Goal: Transaction & Acquisition: Purchase product/service

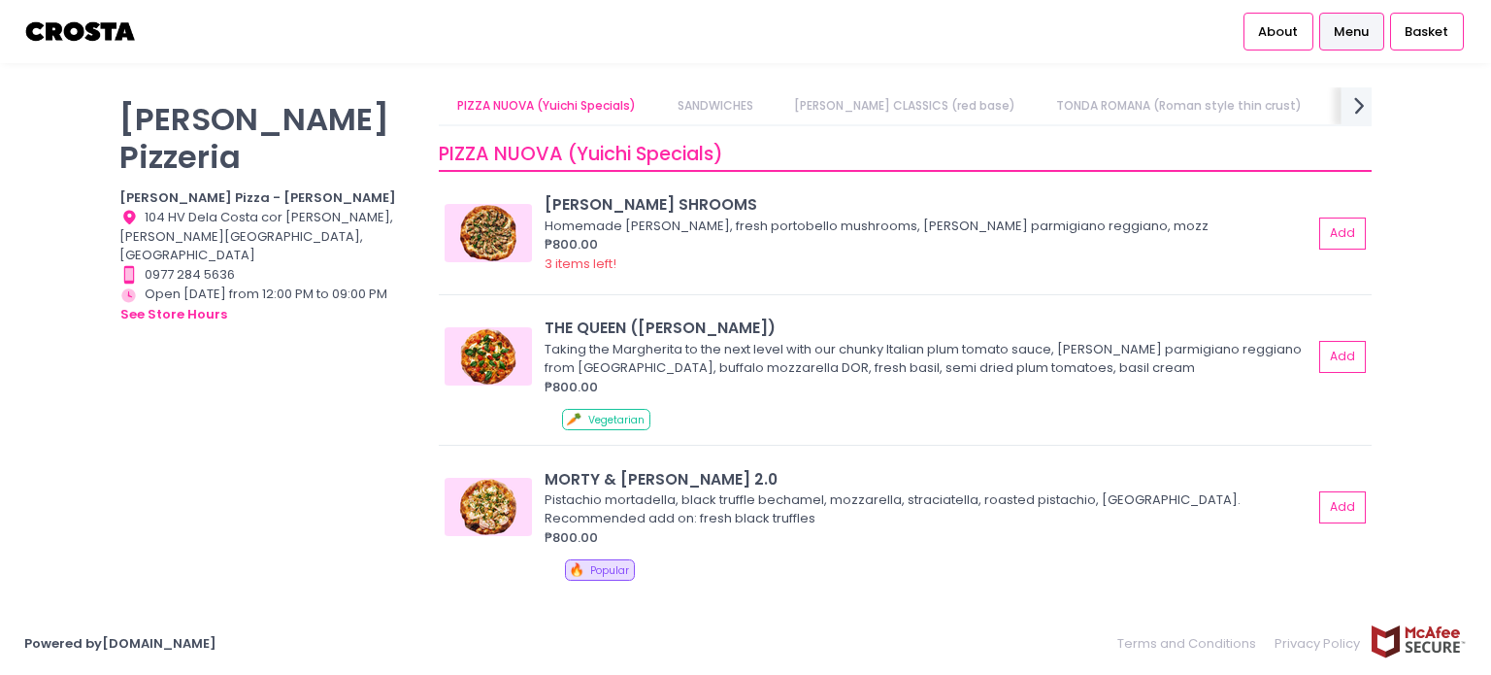
click at [1356, 93] on icon "next Created with Sketch." at bounding box center [1359, 105] width 28 height 28
click at [1358, 95] on icon "next Created with Sketch." at bounding box center [1359, 105] width 28 height 28
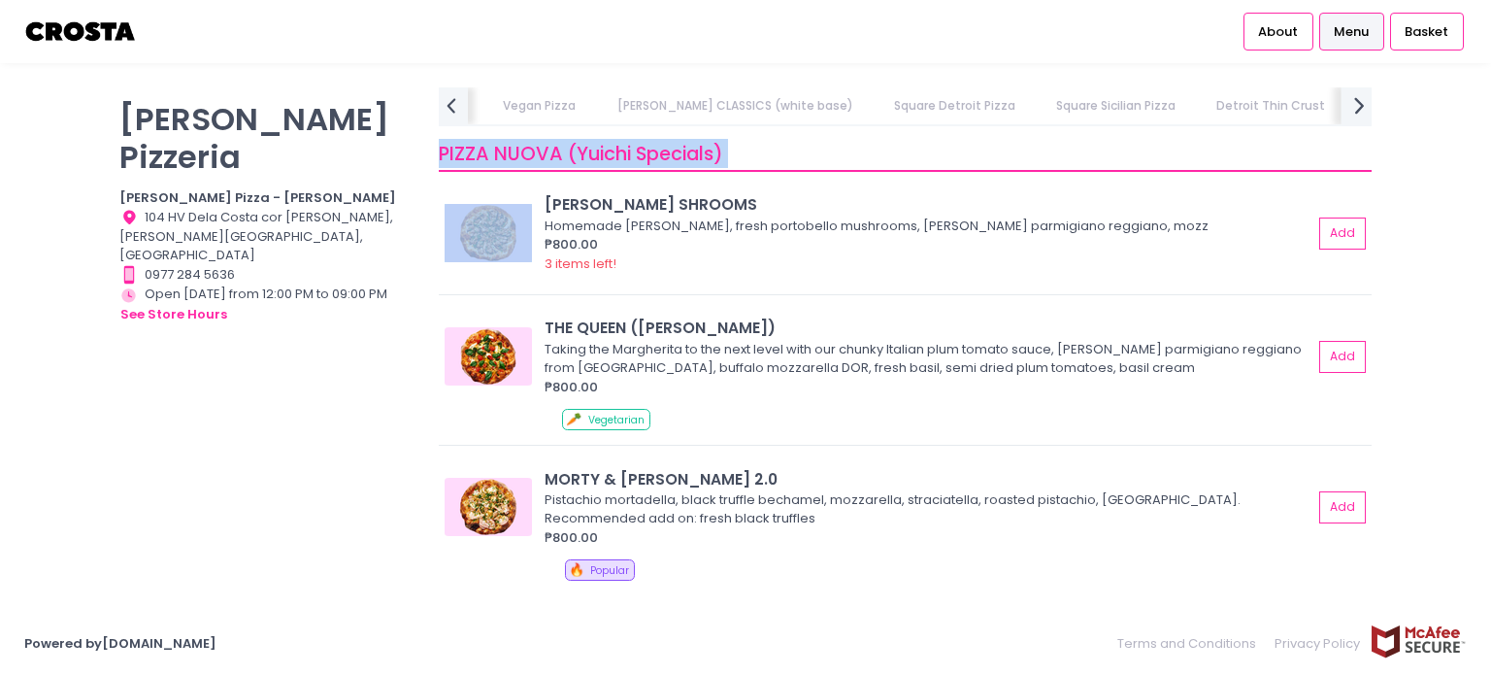
click at [1358, 96] on icon "next Created with Sketch." at bounding box center [1359, 105] width 28 height 28
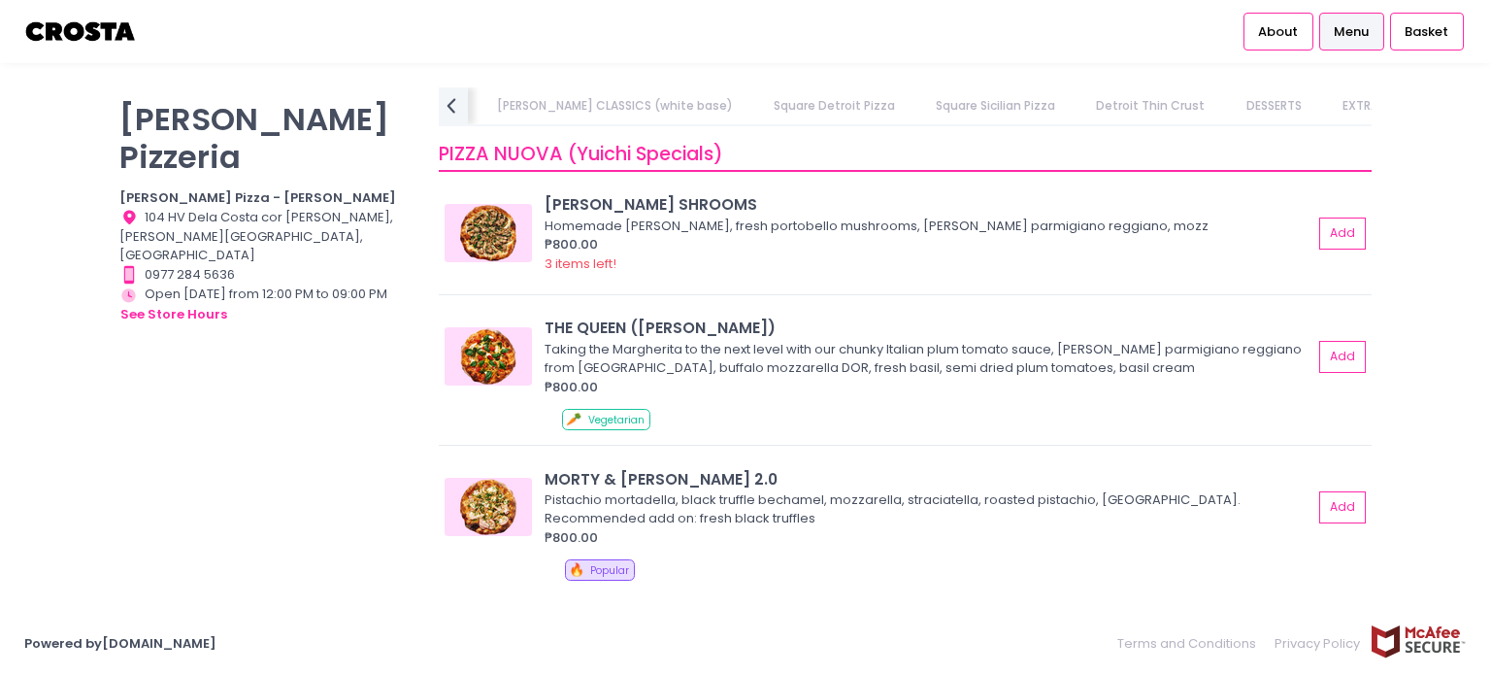
click at [777, 106] on link "Square Detroit Pizza" at bounding box center [833, 105] width 159 height 37
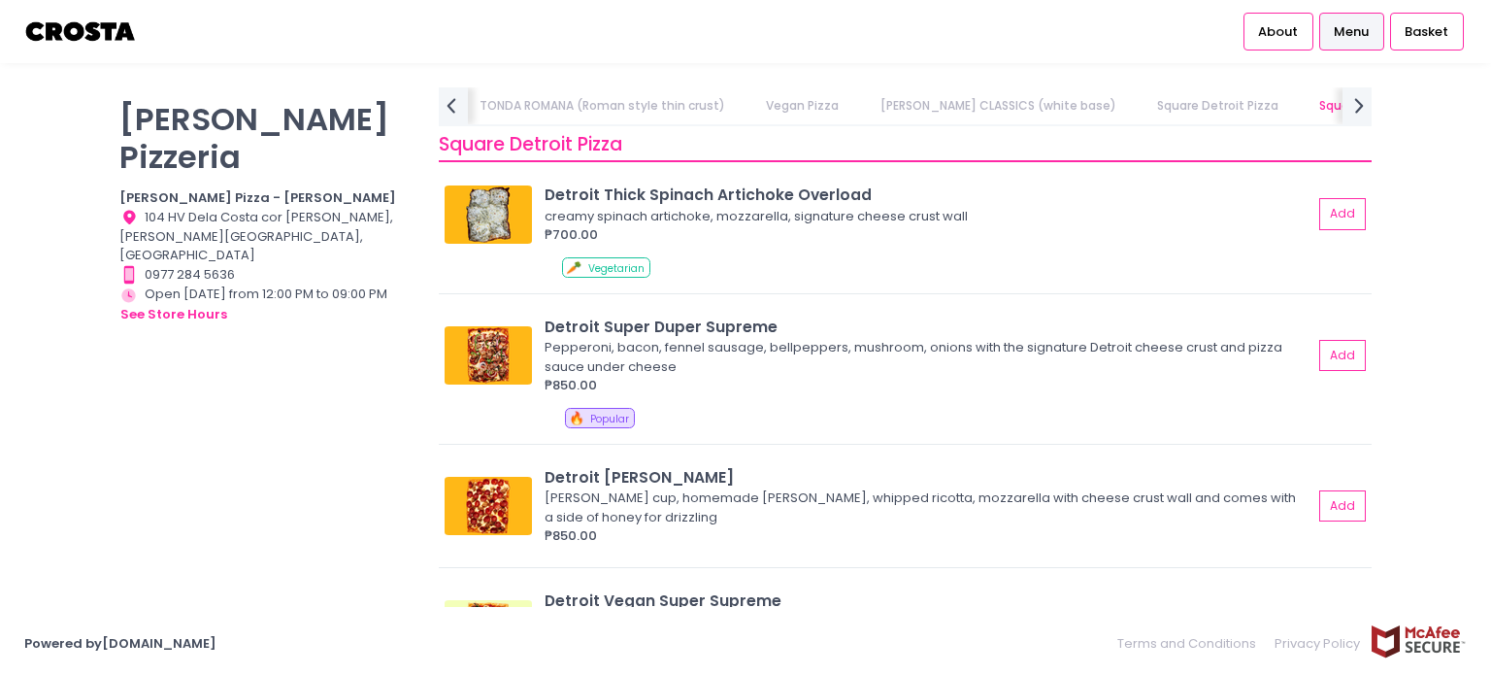
scroll to position [2209, 0]
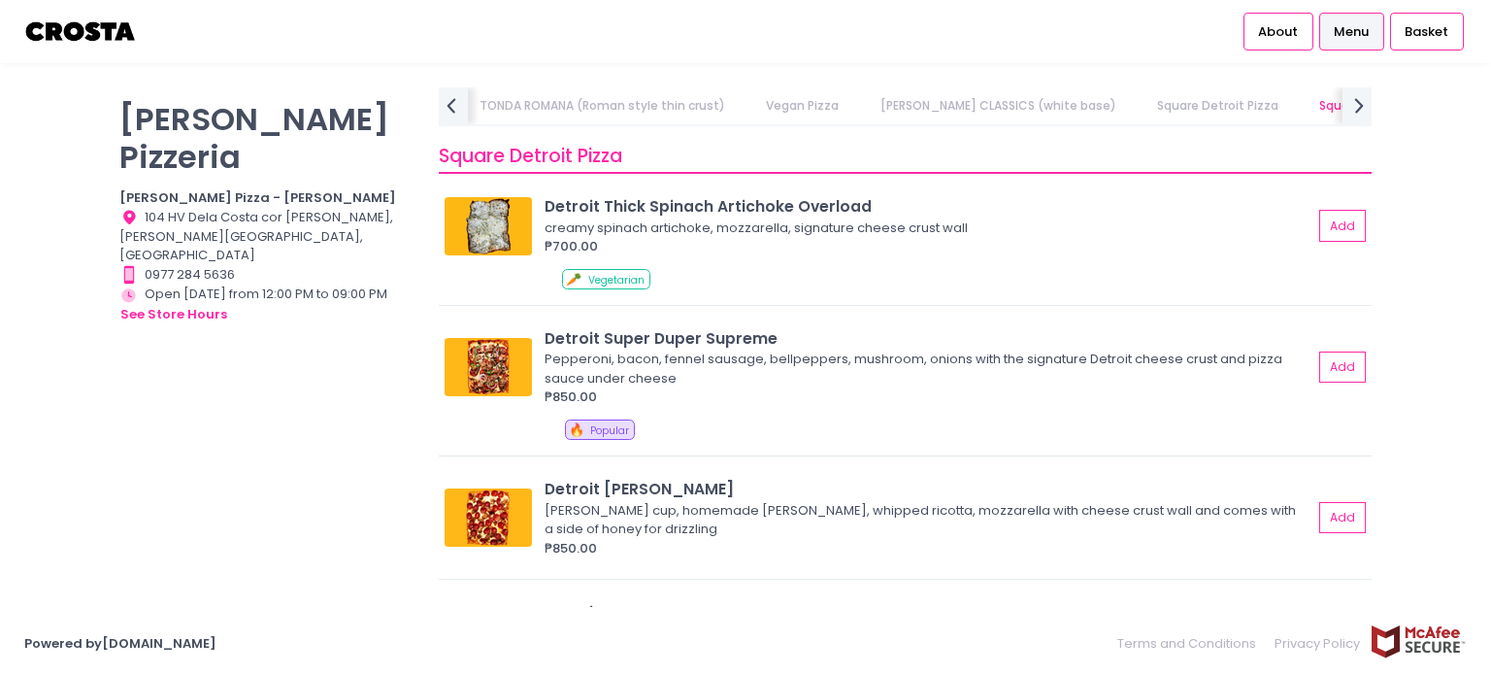
click at [861, 111] on link "[PERSON_NAME] CLASSICS (white base)" at bounding box center [998, 105] width 274 height 37
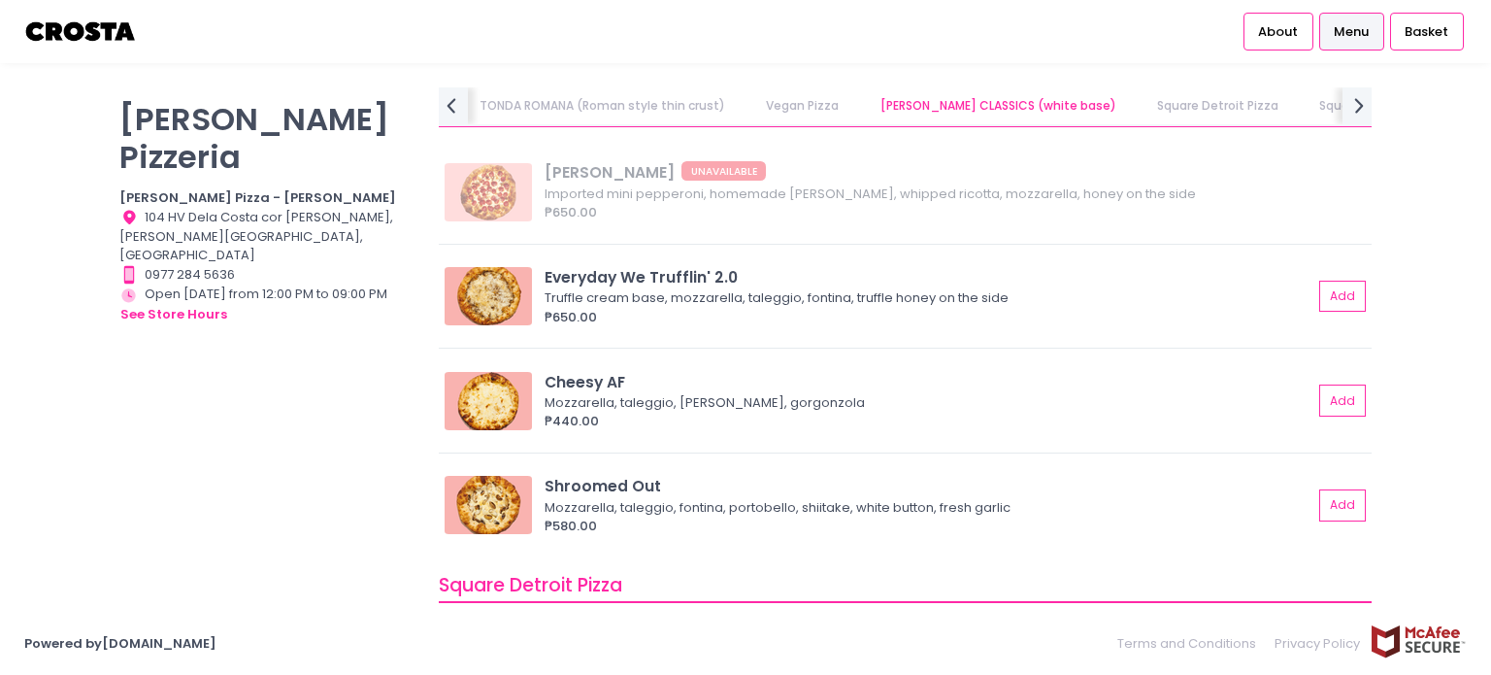
scroll to position [1735, 0]
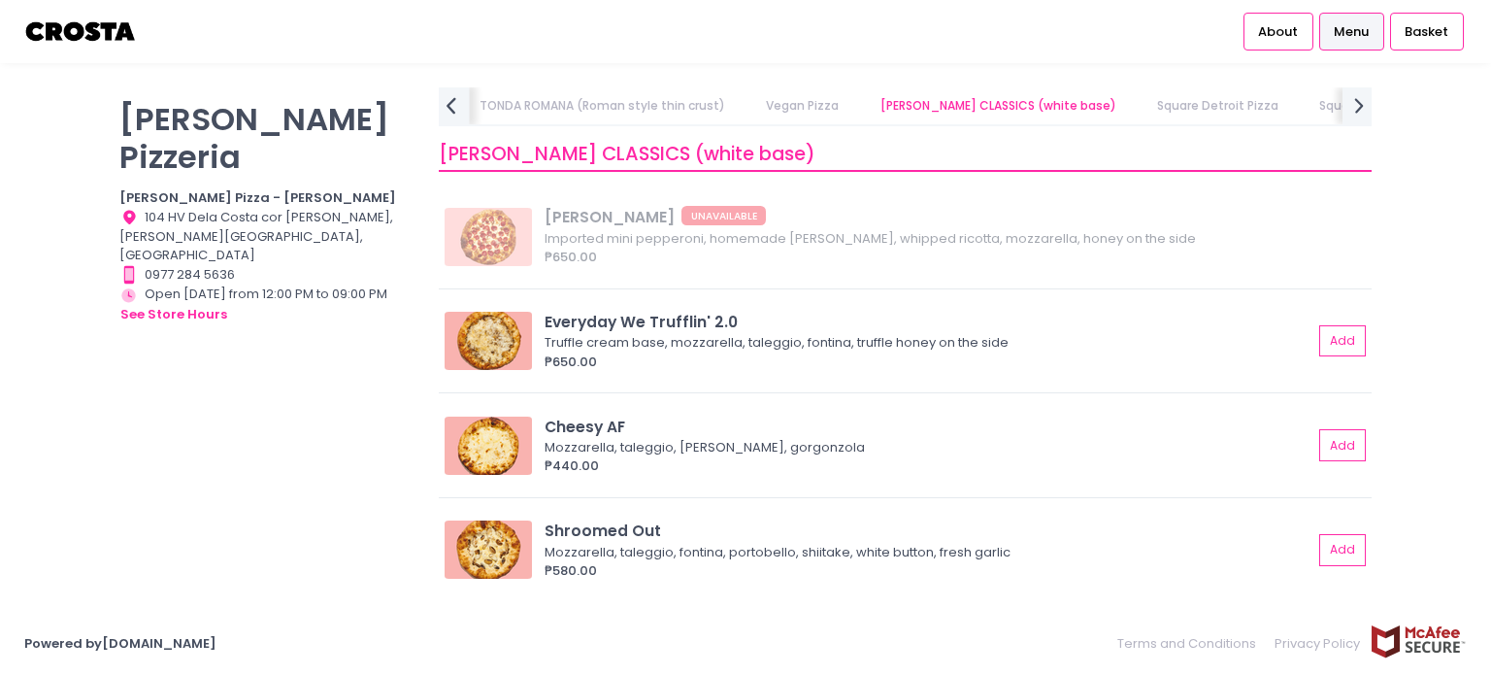
click at [450, 104] on icon "prev Created with Sketch." at bounding box center [451, 105] width 28 height 28
click at [452, 104] on icon "prev Created with Sketch." at bounding box center [451, 105] width 28 height 28
click at [451, 103] on icon at bounding box center [451, 105] width 10 height 16
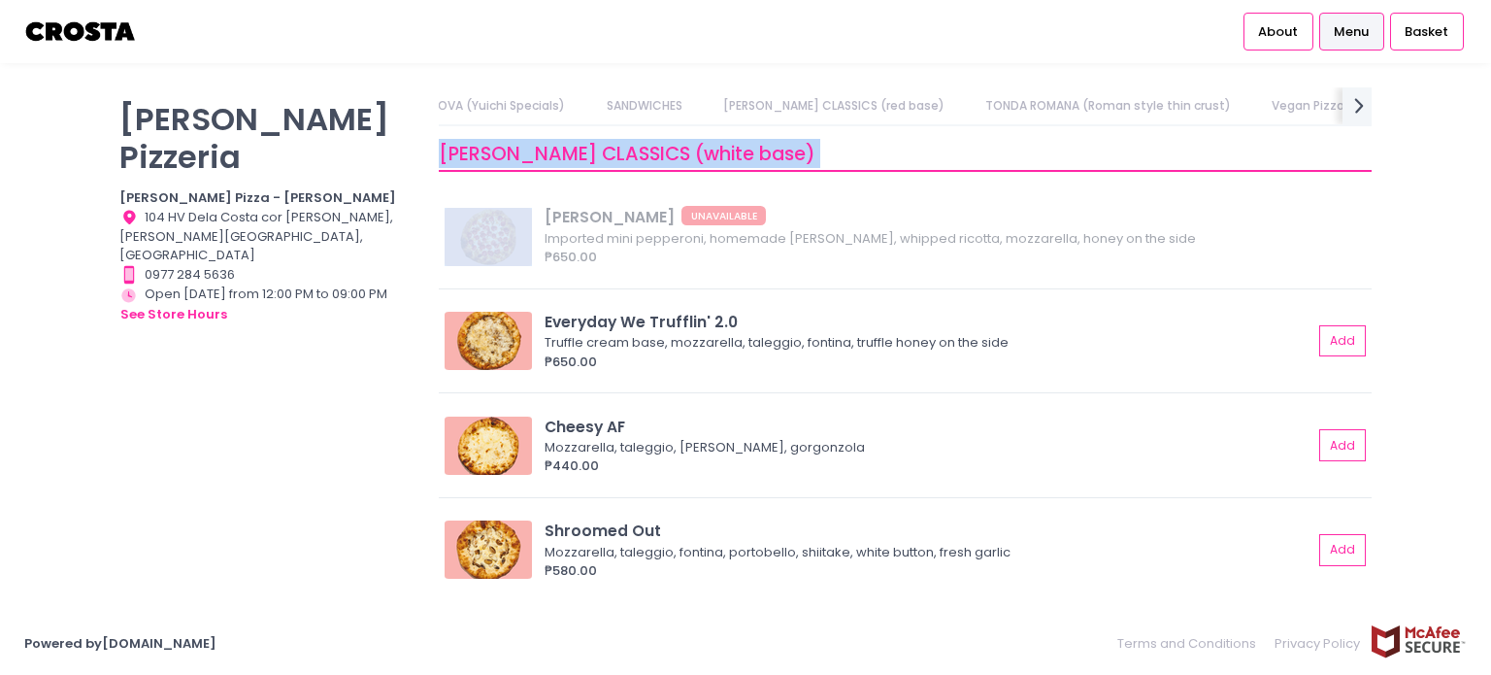
click at [450, 102] on div "PIZZA NUOVA (Yuichi Specials) SANDWICHES [PERSON_NAME] CLASSICS (red base) TOND…" at bounding box center [905, 106] width 933 height 39
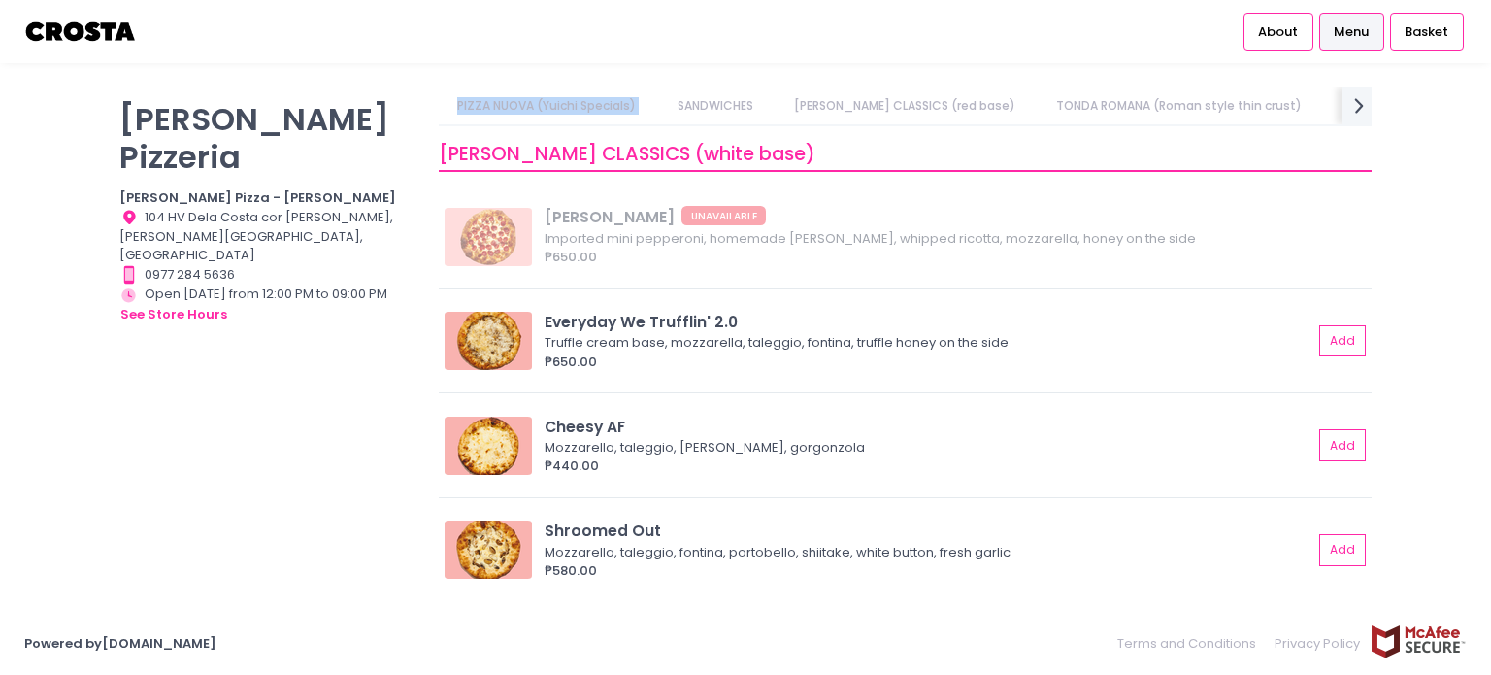
click at [451, 102] on link "PIZZA NUOVA (Yuichi Specials)" at bounding box center [547, 105] width 216 height 37
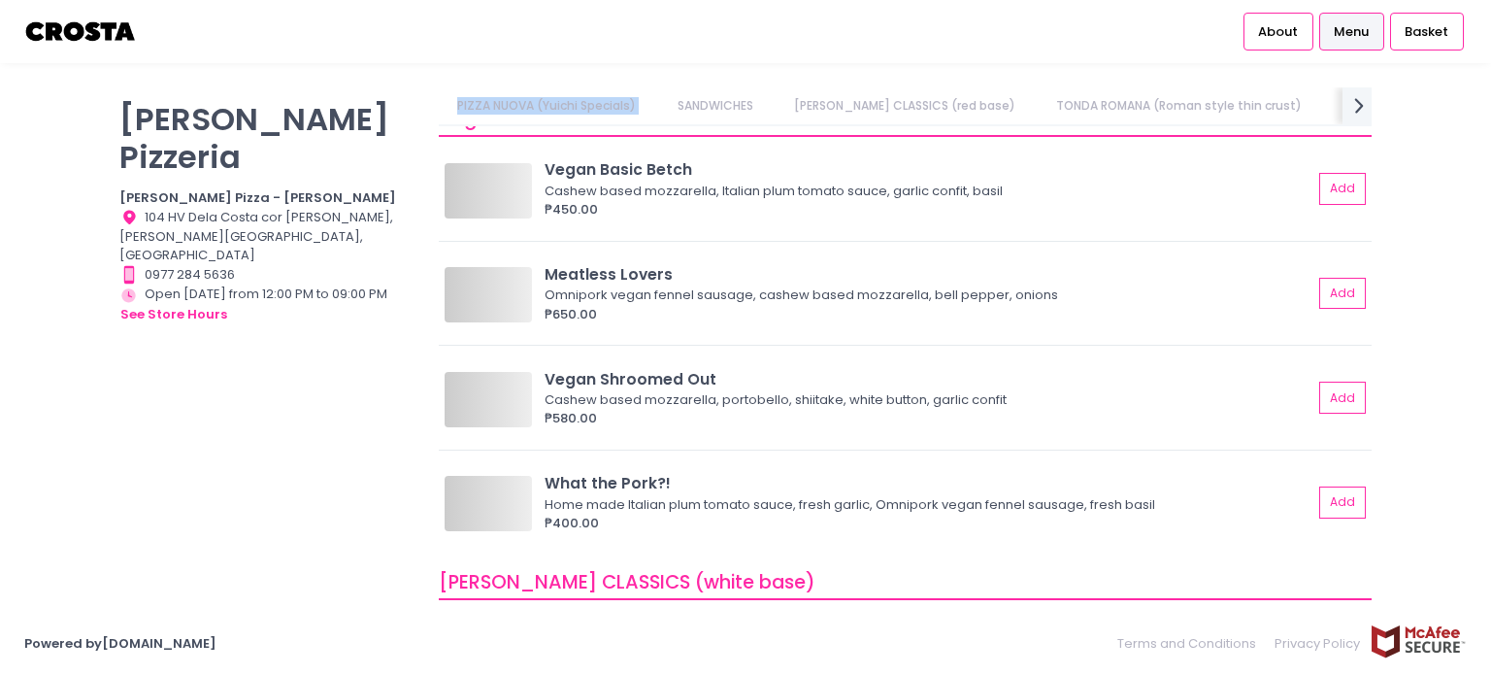
click at [451, 102] on link "PIZZA NUOVA (Yuichi Specials)" at bounding box center [547, 105] width 216 height 37
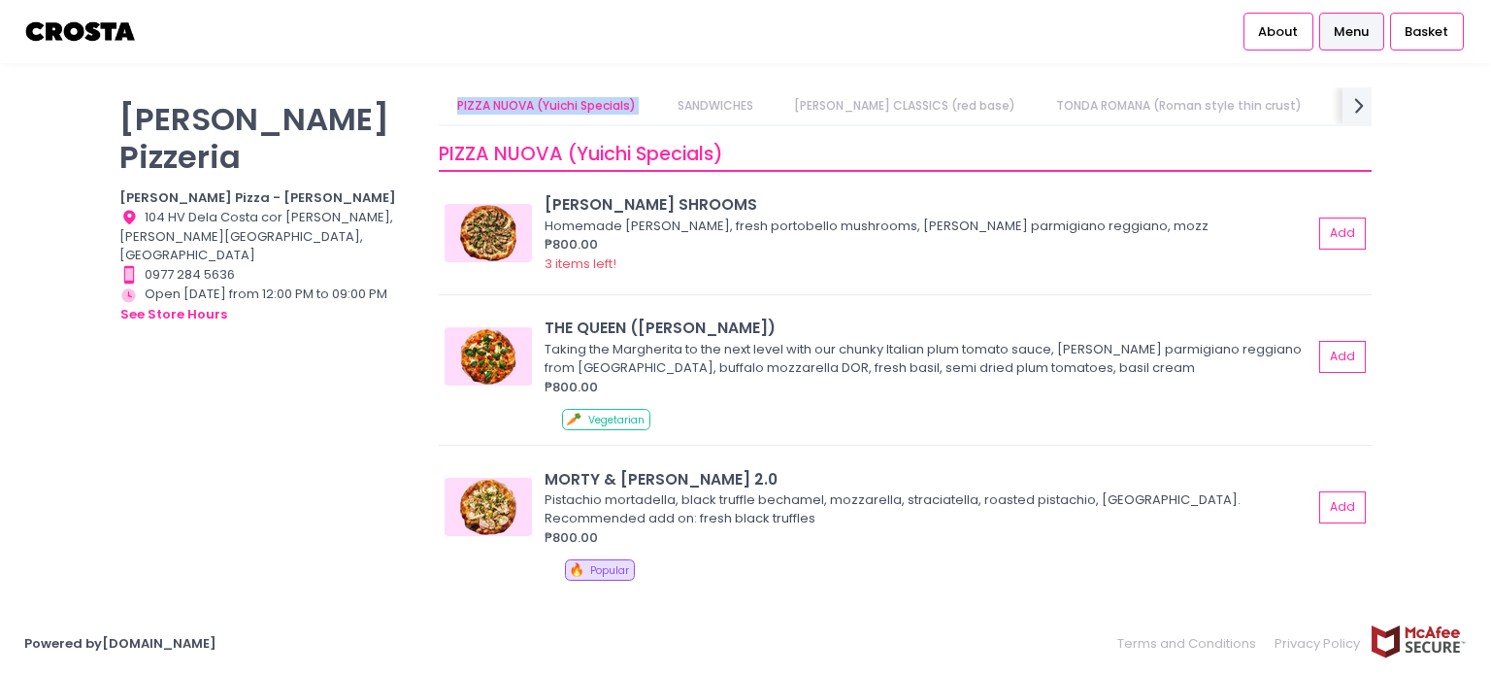
scroll to position [0, 0]
click at [1354, 101] on icon "next Created with Sketch." at bounding box center [1359, 105] width 28 height 28
click at [1354, 102] on icon "next Created with Sketch." at bounding box center [1359, 105] width 28 height 28
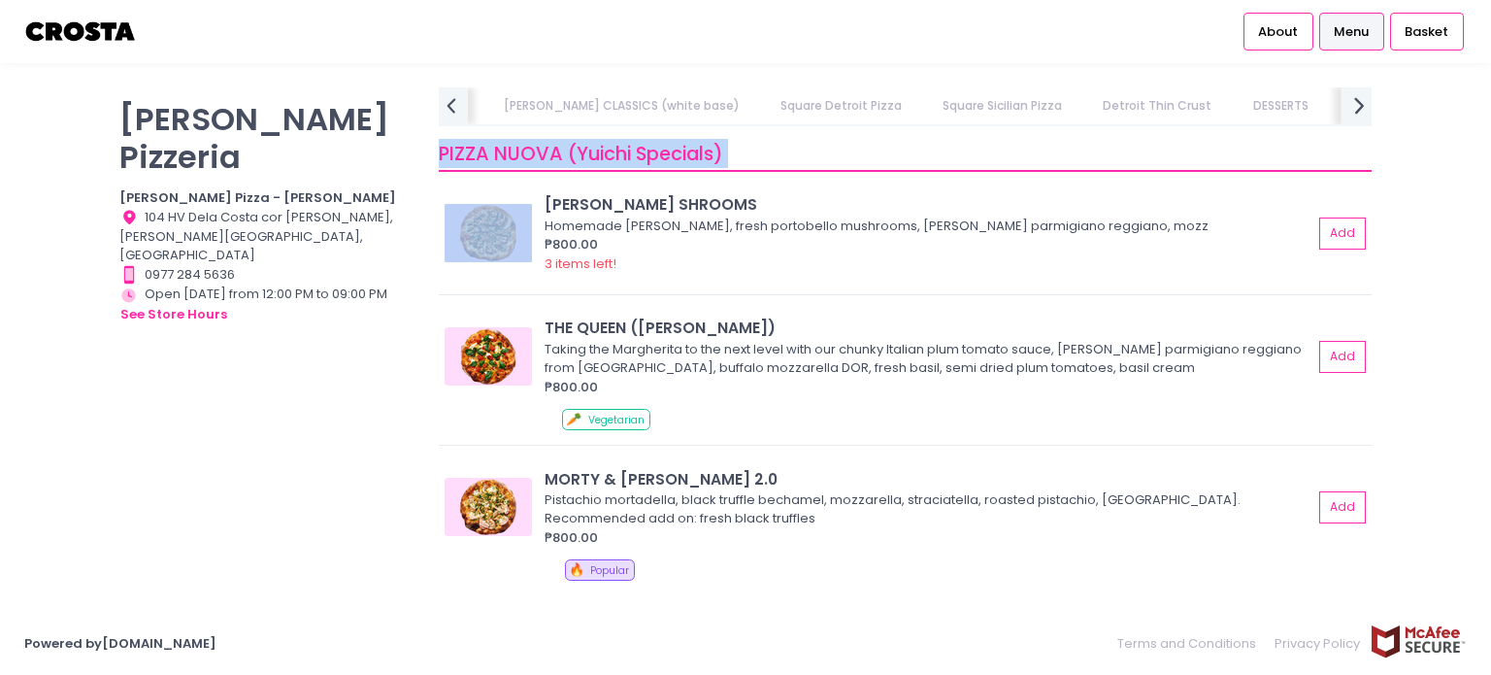
click at [1354, 102] on div "PIZZA NUOVA (Yuichi Specials) SANDWICHES [PERSON_NAME] CLASSICS (red base) TOND…" at bounding box center [905, 106] width 933 height 39
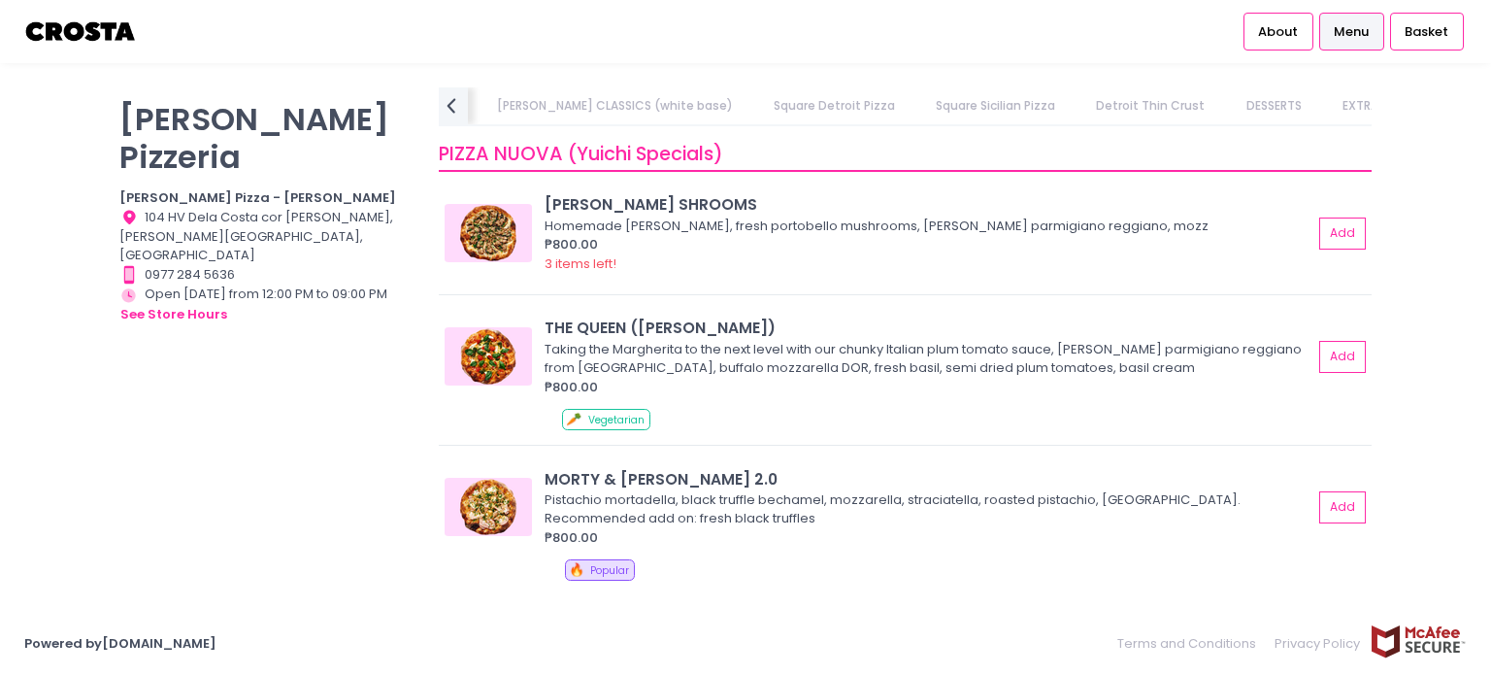
click at [1407, 102] on link "DRINKS" at bounding box center [1446, 105] width 78 height 37
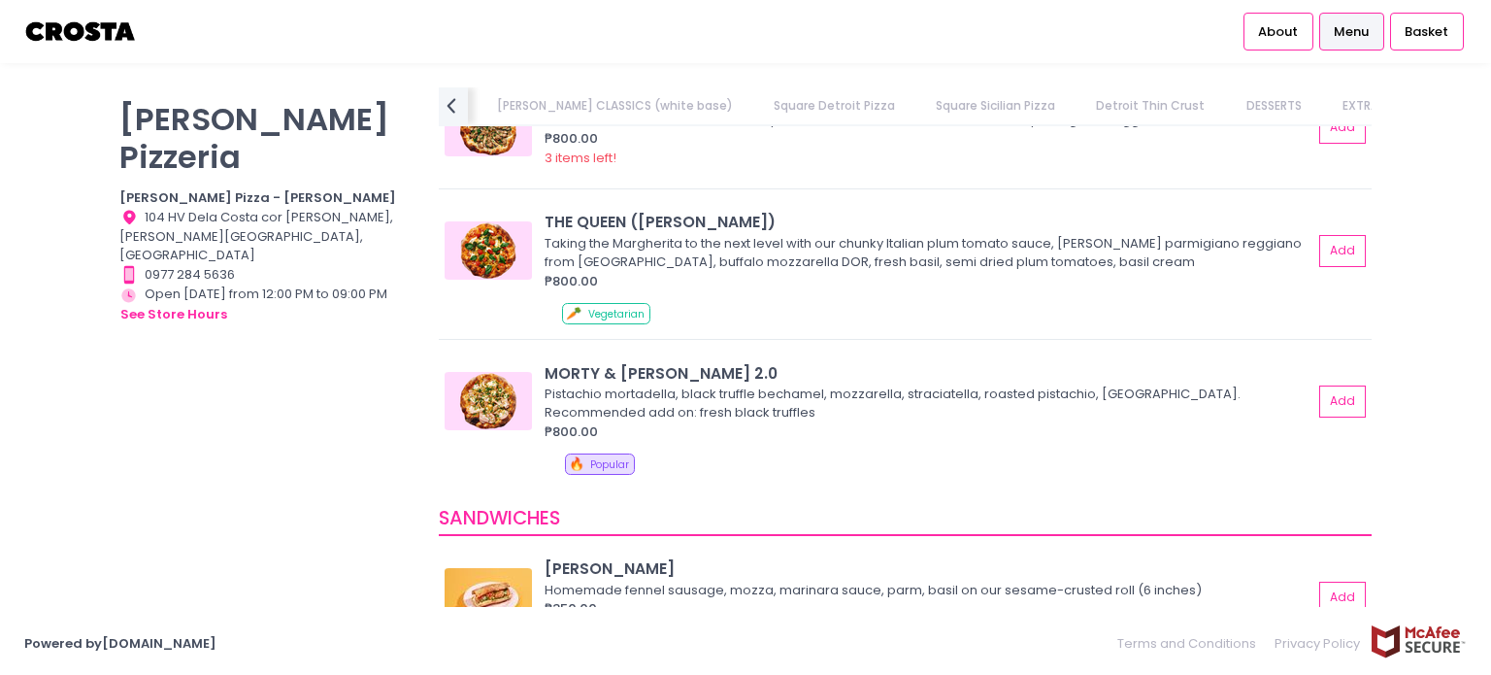
click at [1353, 102] on ul "PIZZA NUOVA (Yuichi Specials) SANDWICHES [PERSON_NAME] CLASSICS (red base) TOND…" at bounding box center [917, 105] width 907 height 37
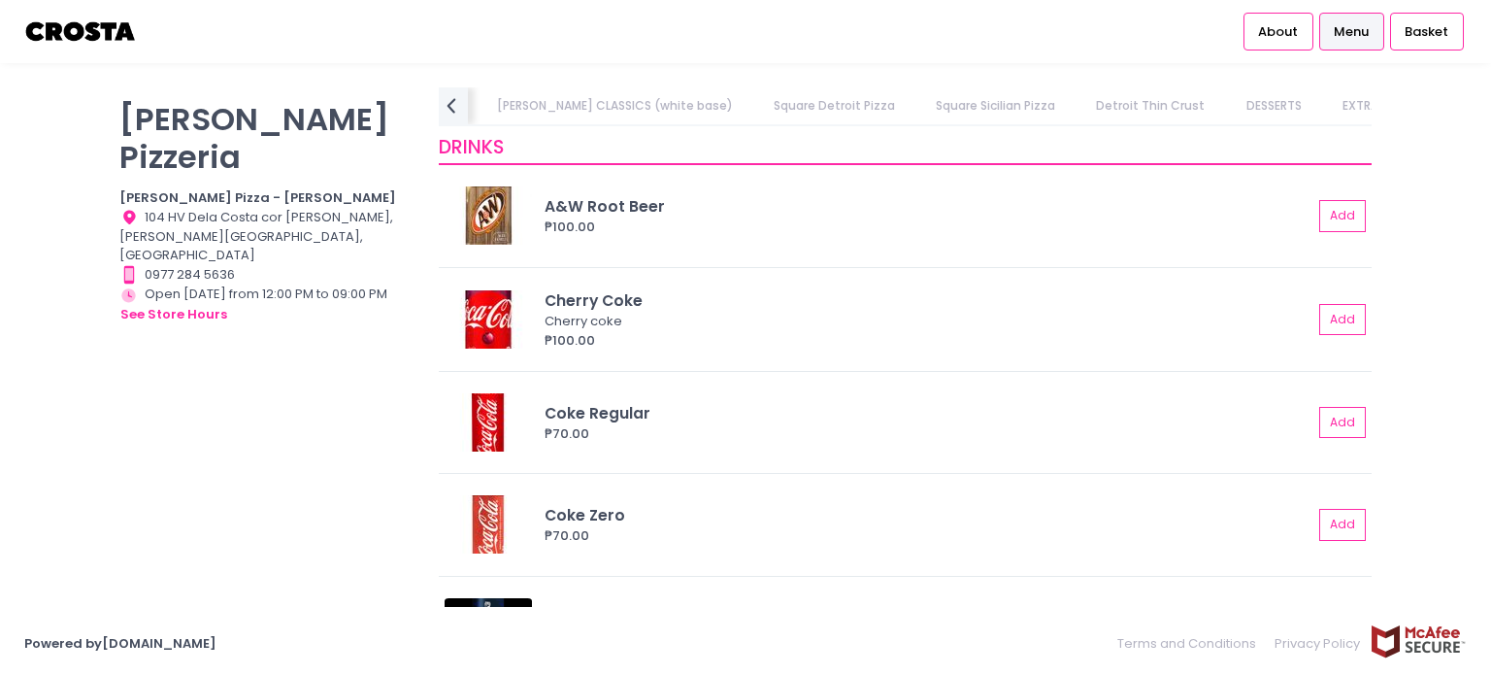
click at [1407, 102] on link "DRINKS" at bounding box center [1446, 105] width 78 height 37
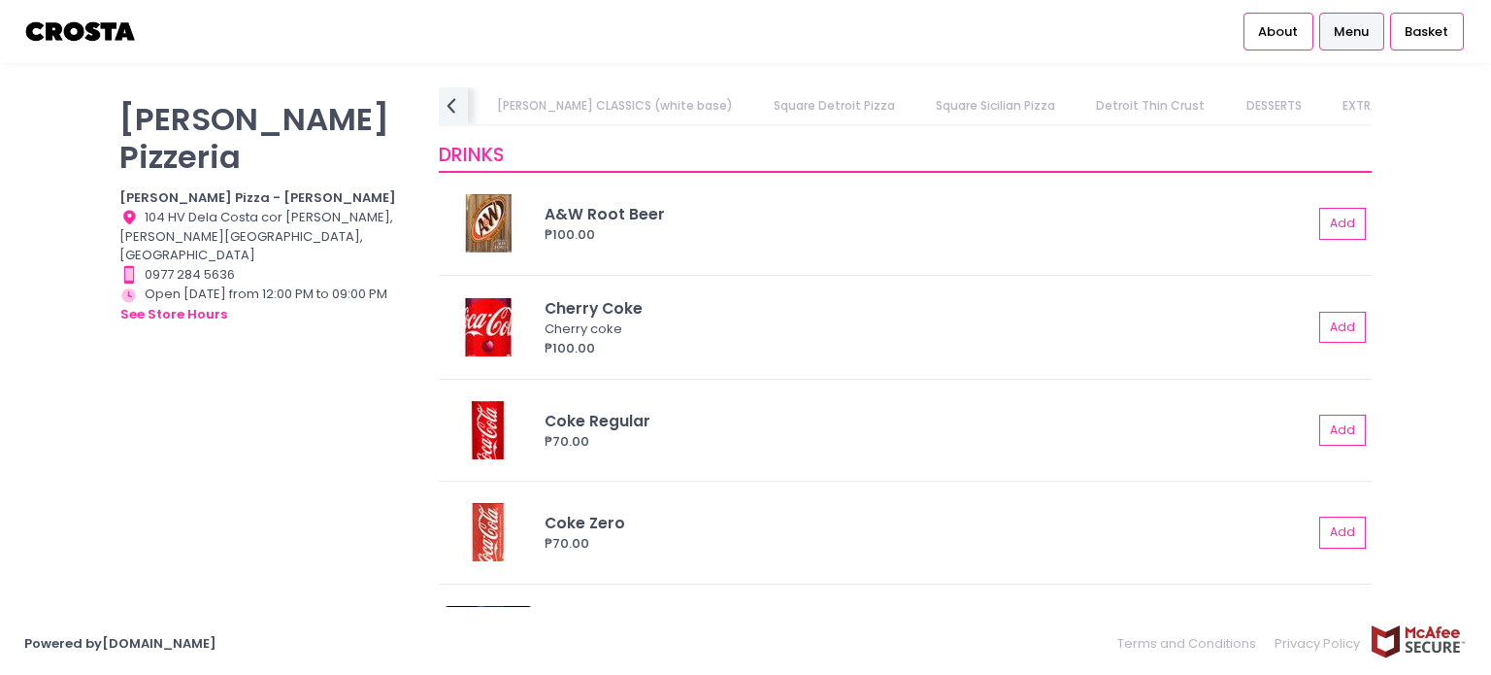
click at [1407, 102] on link "DRINKS" at bounding box center [1446, 105] width 78 height 37
